Goal: Find specific page/section: Find specific page/section

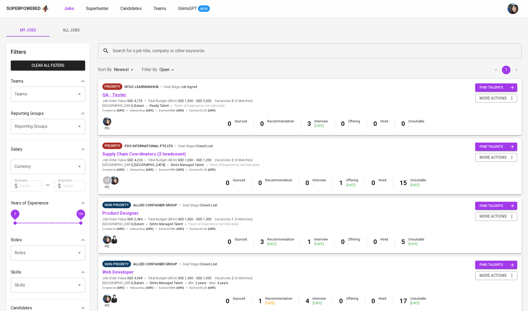
click at [109, 96] on link "QA - Tester" at bounding box center [114, 94] width 24 height 5
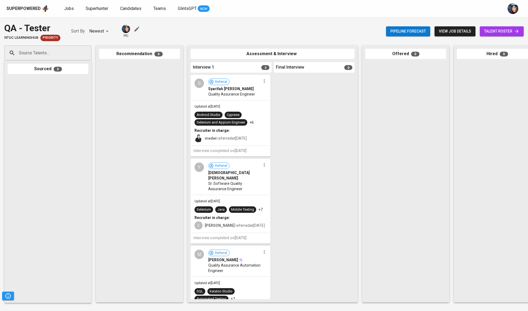
scroll to position [0, 3]
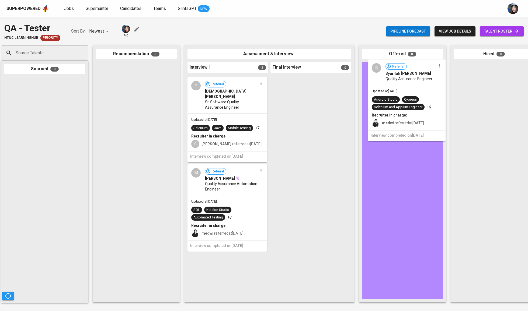
drag, startPoint x: 219, startPoint y: 110, endPoint x: 402, endPoint y: 95, distance: 184.0
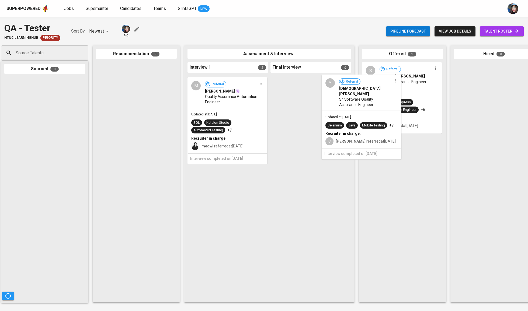
drag, startPoint x: 228, startPoint y: 103, endPoint x: 397, endPoint y: 107, distance: 170.0
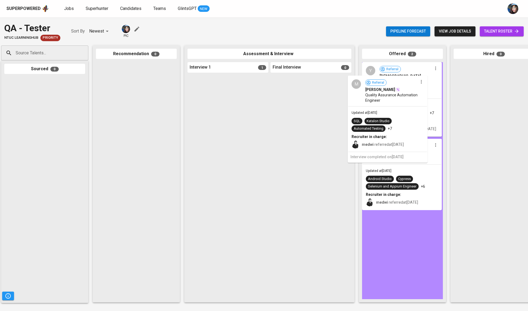
drag, startPoint x: 237, startPoint y: 109, endPoint x: 404, endPoint y: 111, distance: 167.0
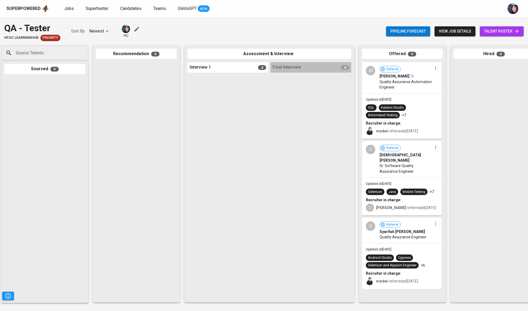
click at [498, 26] on link "talent roster" at bounding box center [502, 31] width 44 height 10
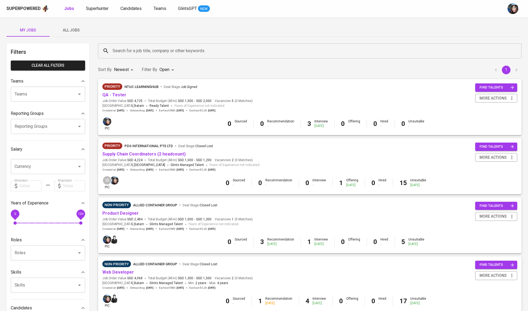
click at [309, 23] on div "My Jobs All Jobs Filters Clear All filters Teams Teams Teams Reporting Groups R…" at bounding box center [264, 264] width 528 height 495
